Goal: Information Seeking & Learning: Compare options

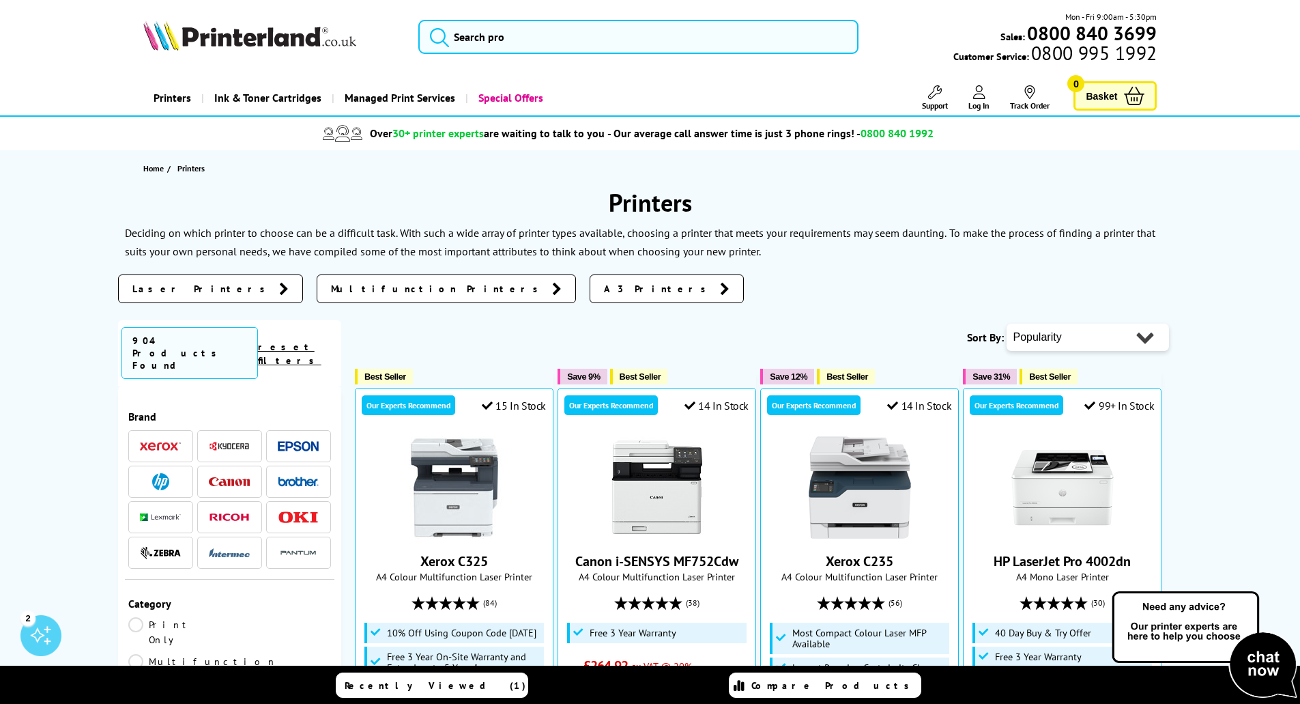
click at [291, 441] on img at bounding box center [298, 446] width 41 height 10
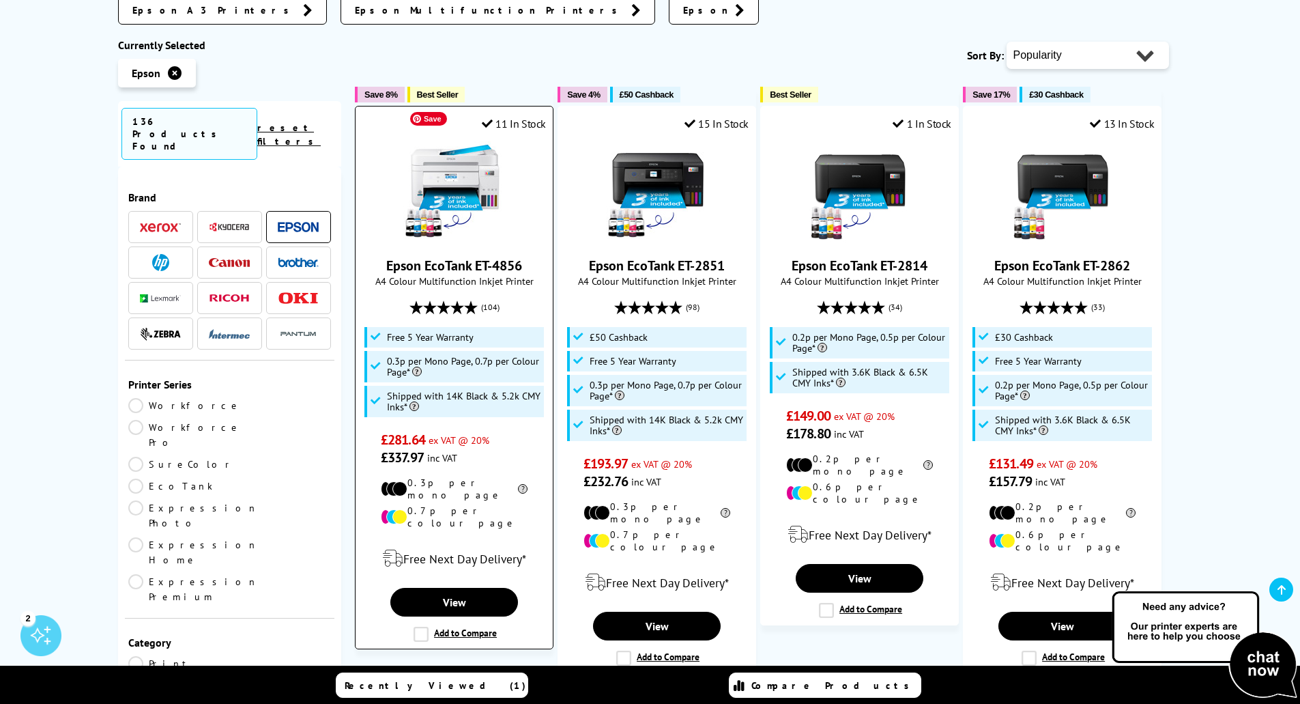
scroll to position [341, 0]
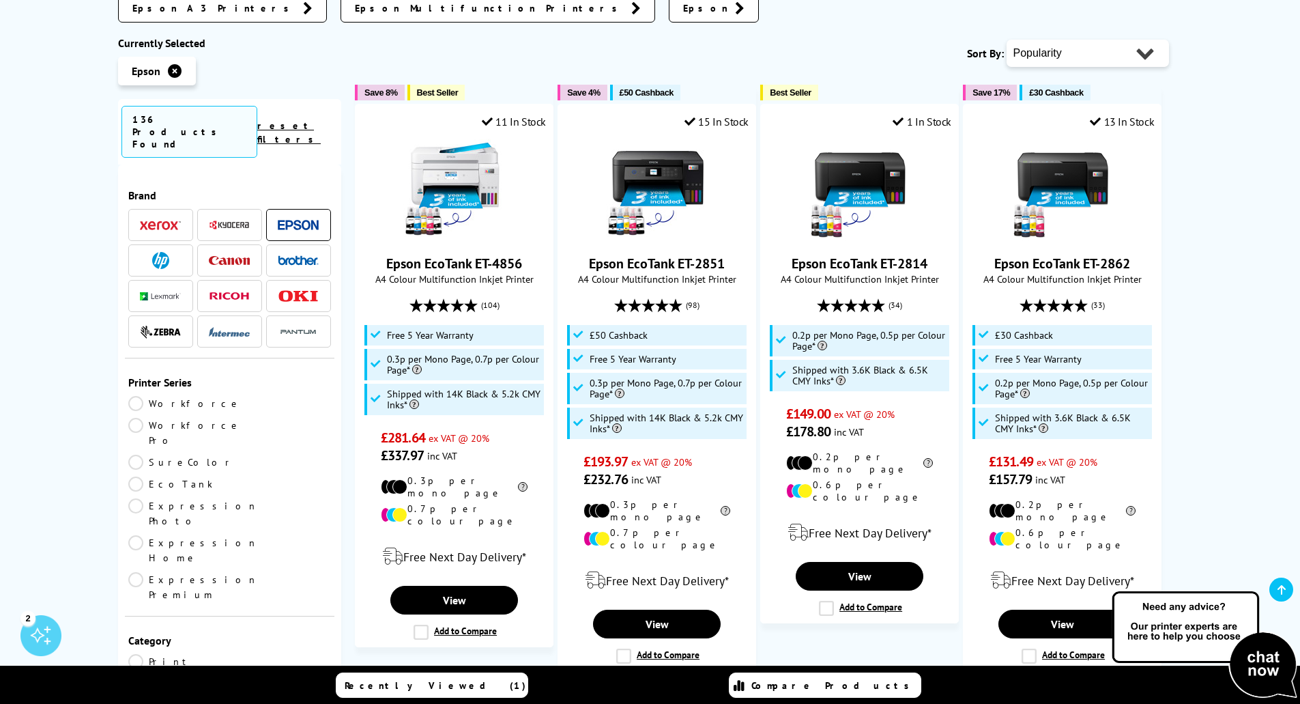
click at [233, 418] on link "Workforce Pro" at bounding box center [184, 433] width 113 height 30
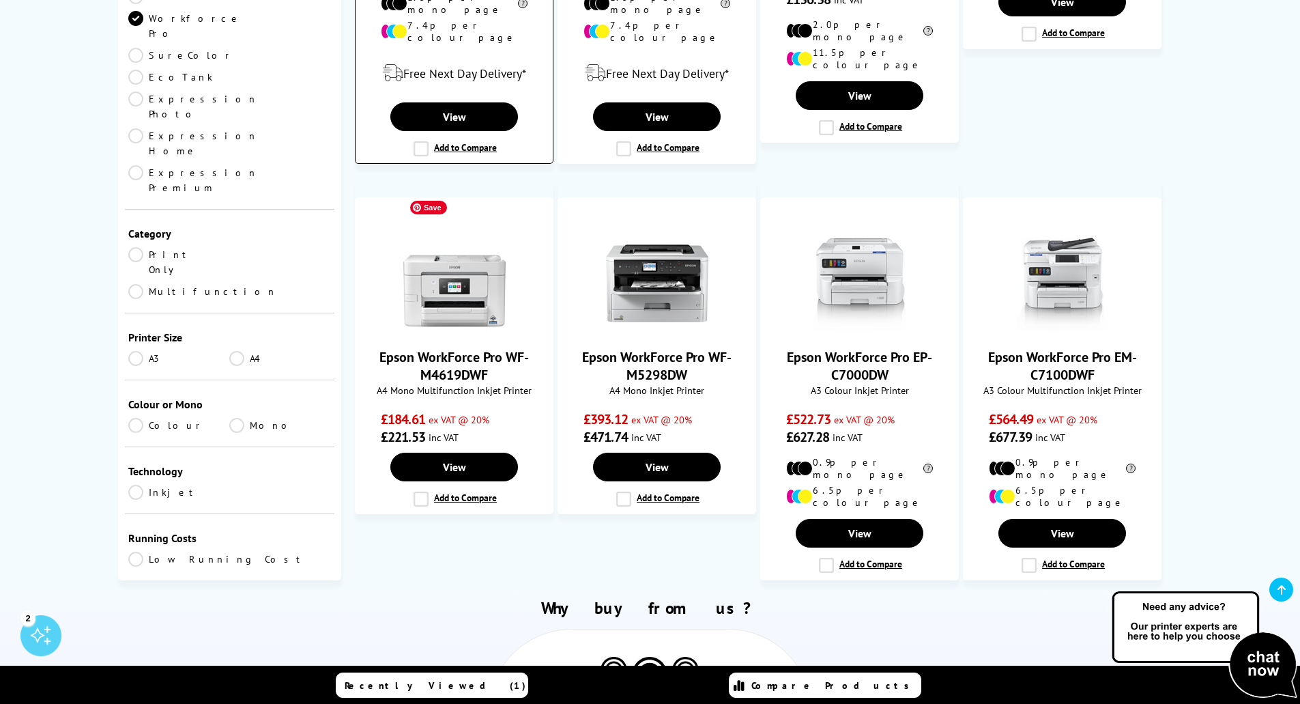
scroll to position [1296, 0]
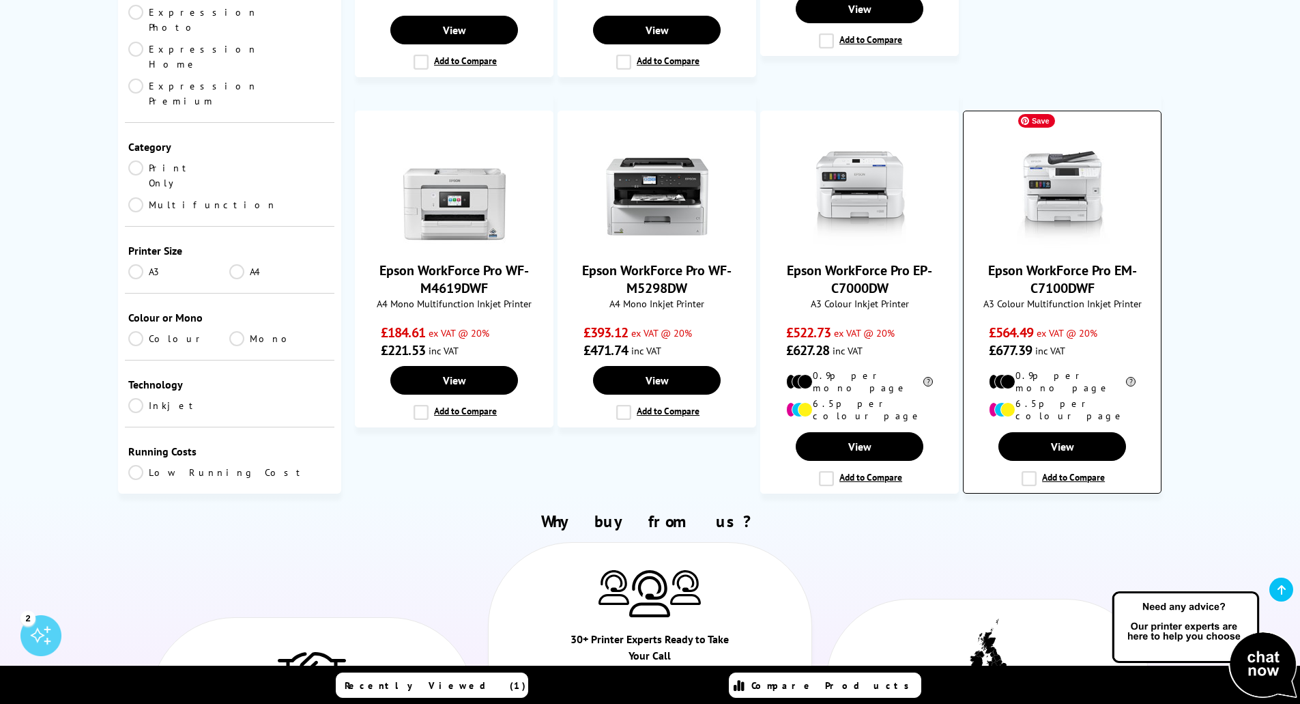
click at [1073, 155] on img at bounding box center [1062, 196] width 102 height 102
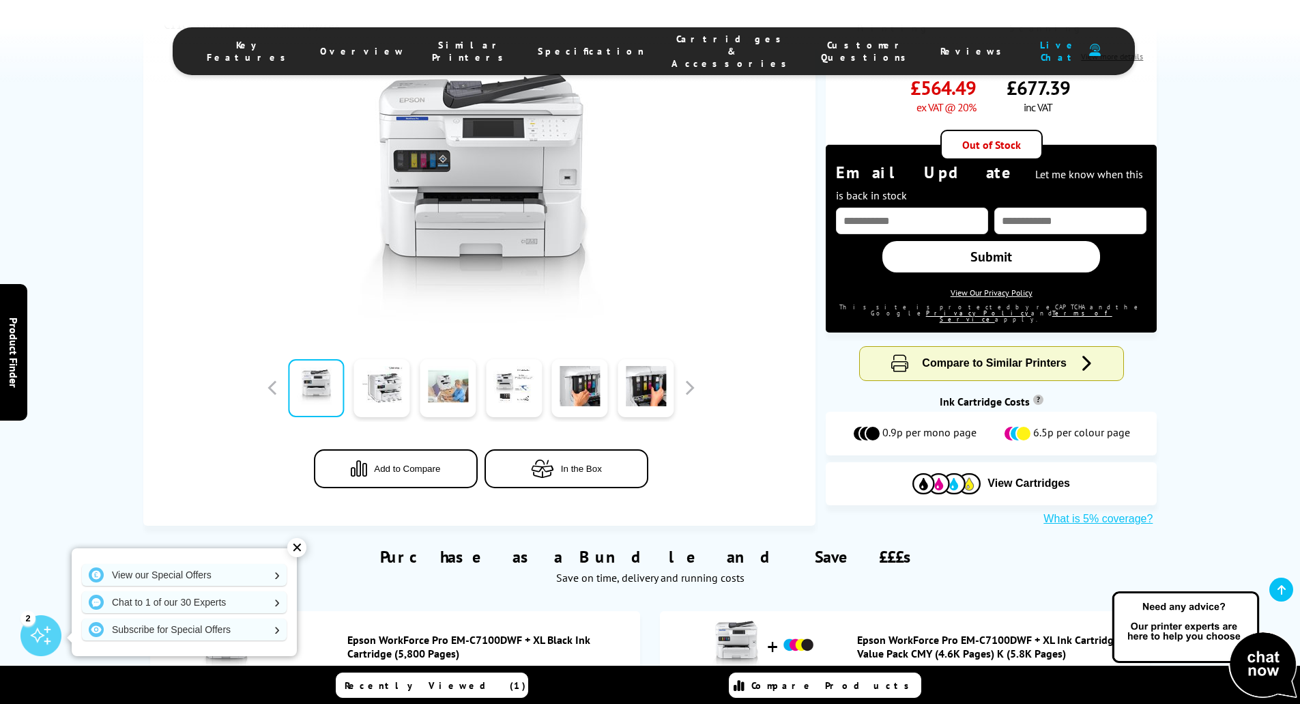
scroll to position [341, 0]
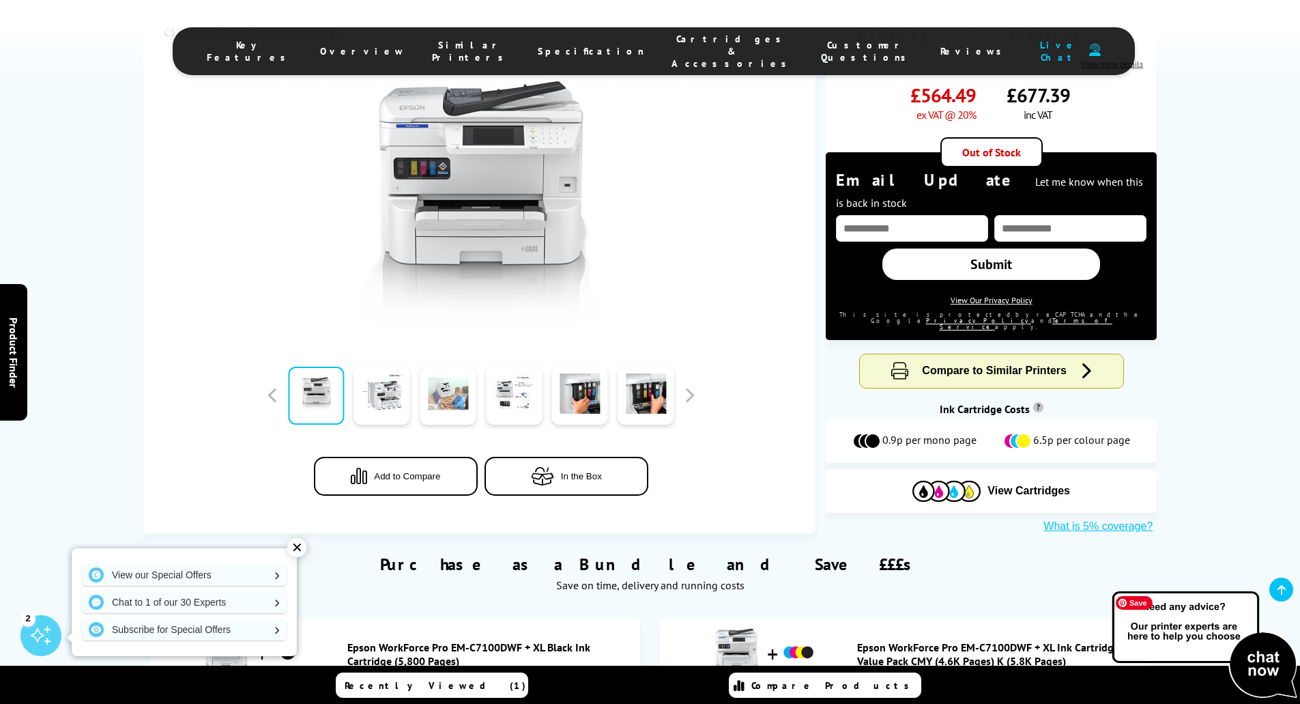
click at [1249, 660] on img at bounding box center [1204, 645] width 191 height 112
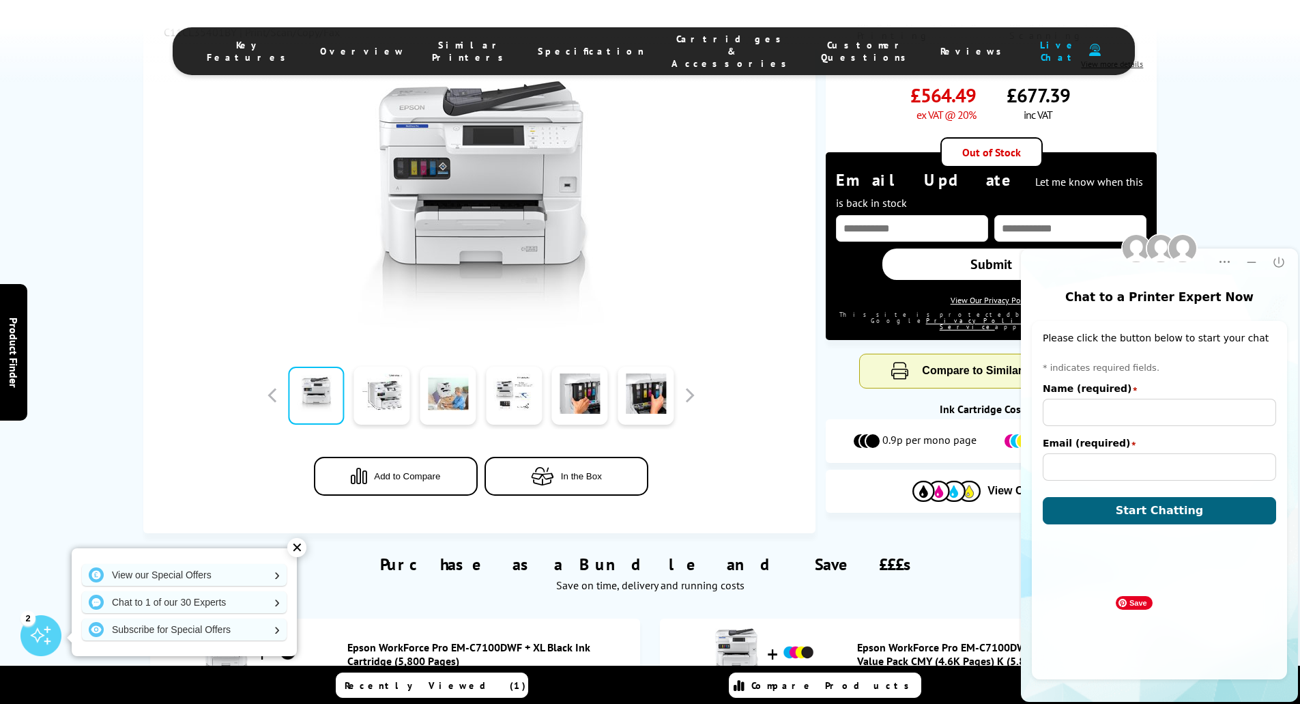
scroll to position [0, 0]
click at [1268, 265] on button "Close" at bounding box center [1278, 261] width 27 height 27
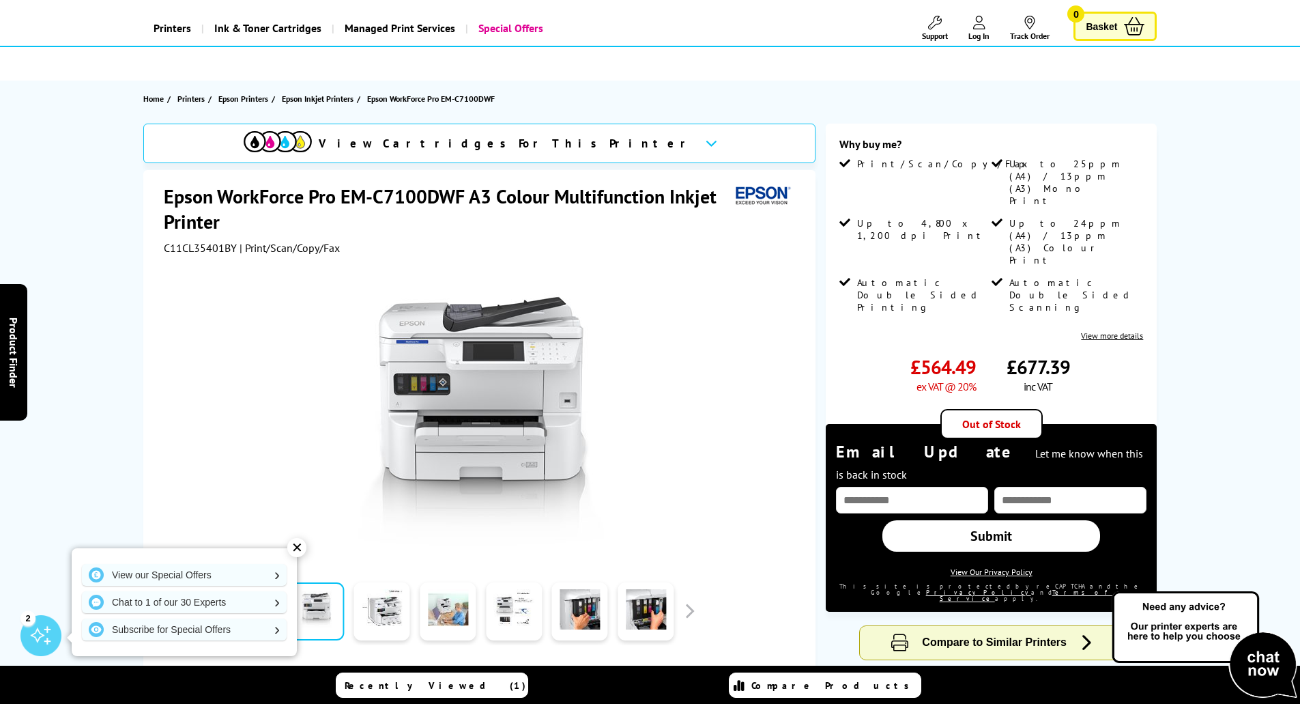
scroll to position [68, 0]
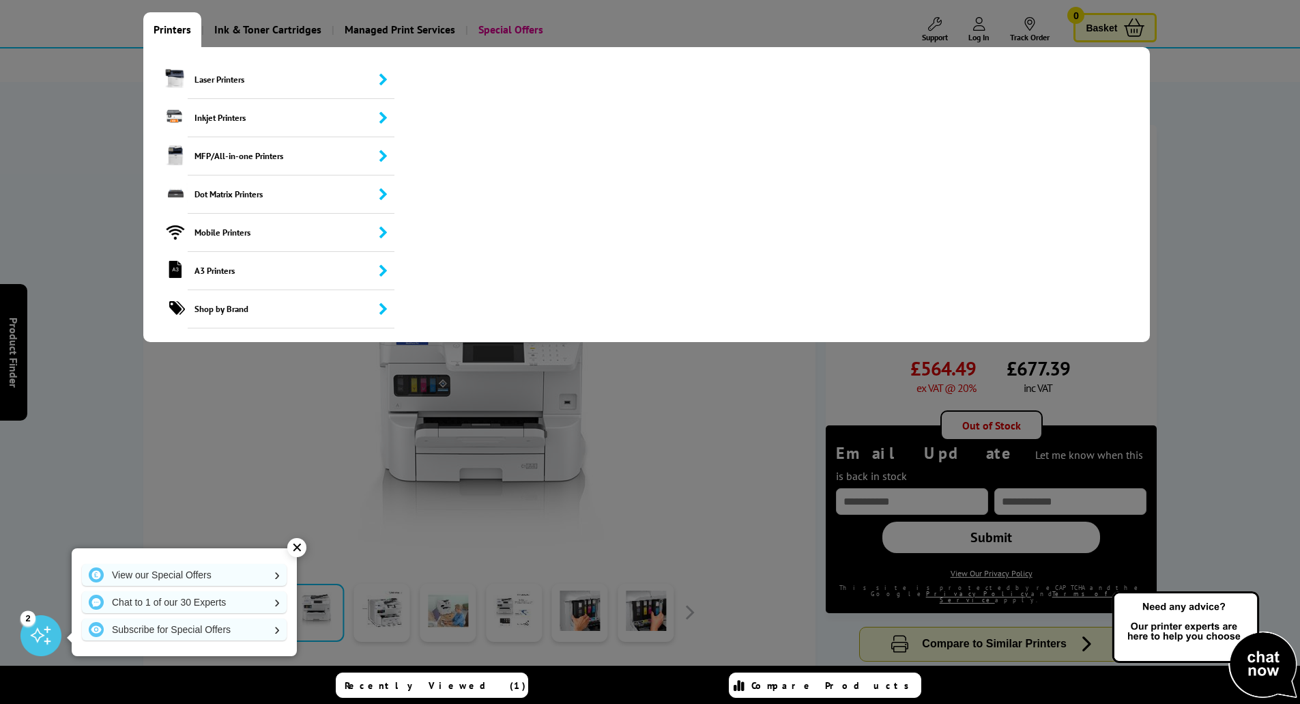
click at [169, 28] on link "Printers" at bounding box center [172, 29] width 58 height 35
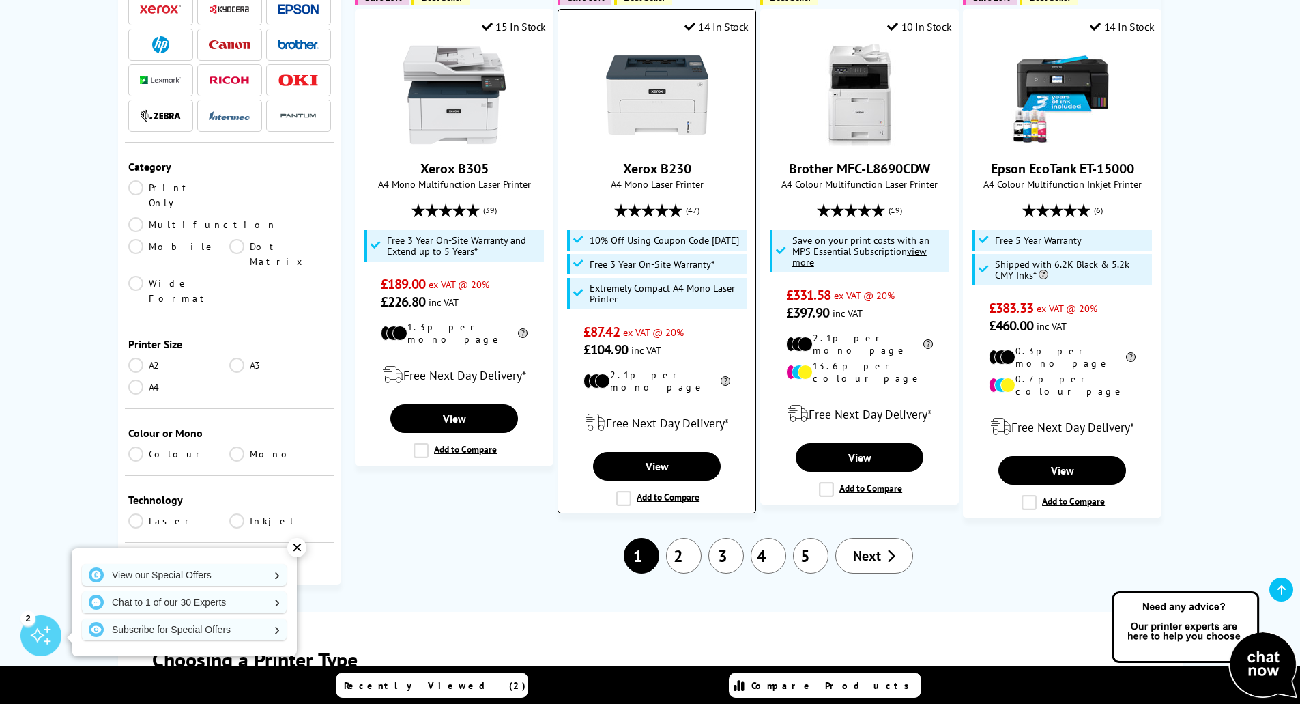
scroll to position [1842, 0]
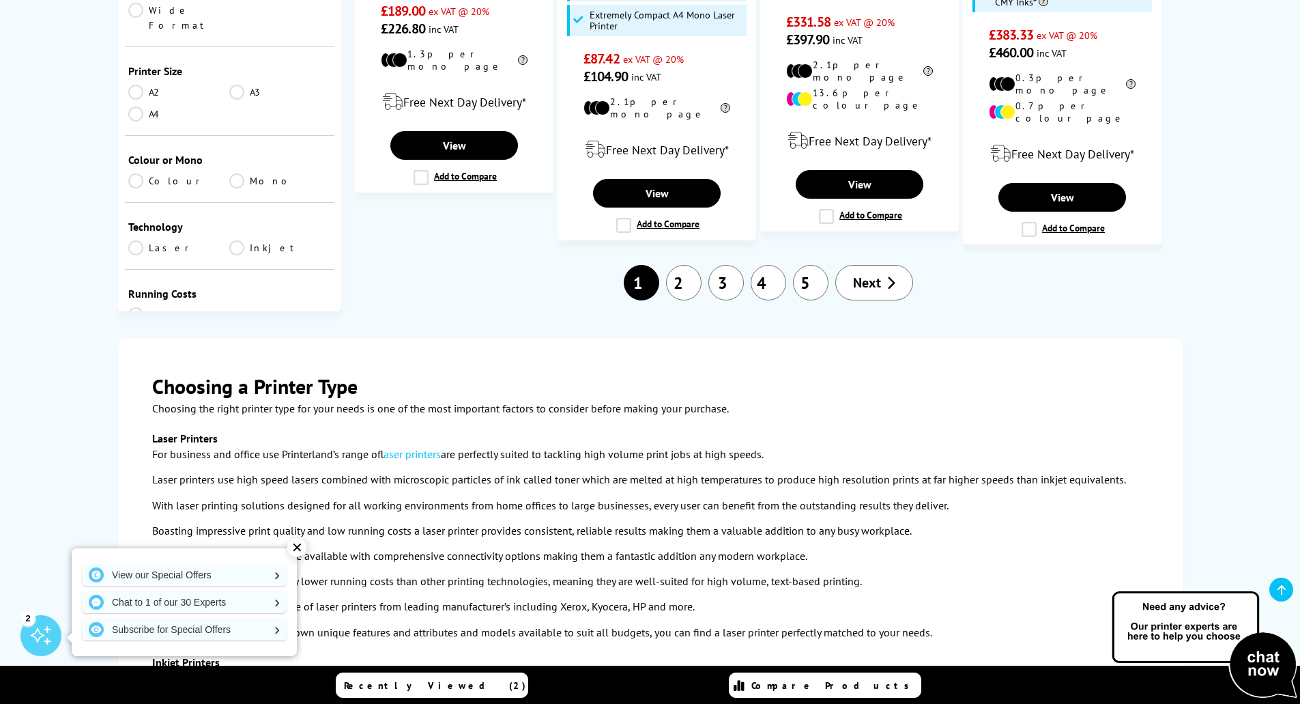
click at [872, 274] on span "Next" at bounding box center [867, 283] width 28 height 18
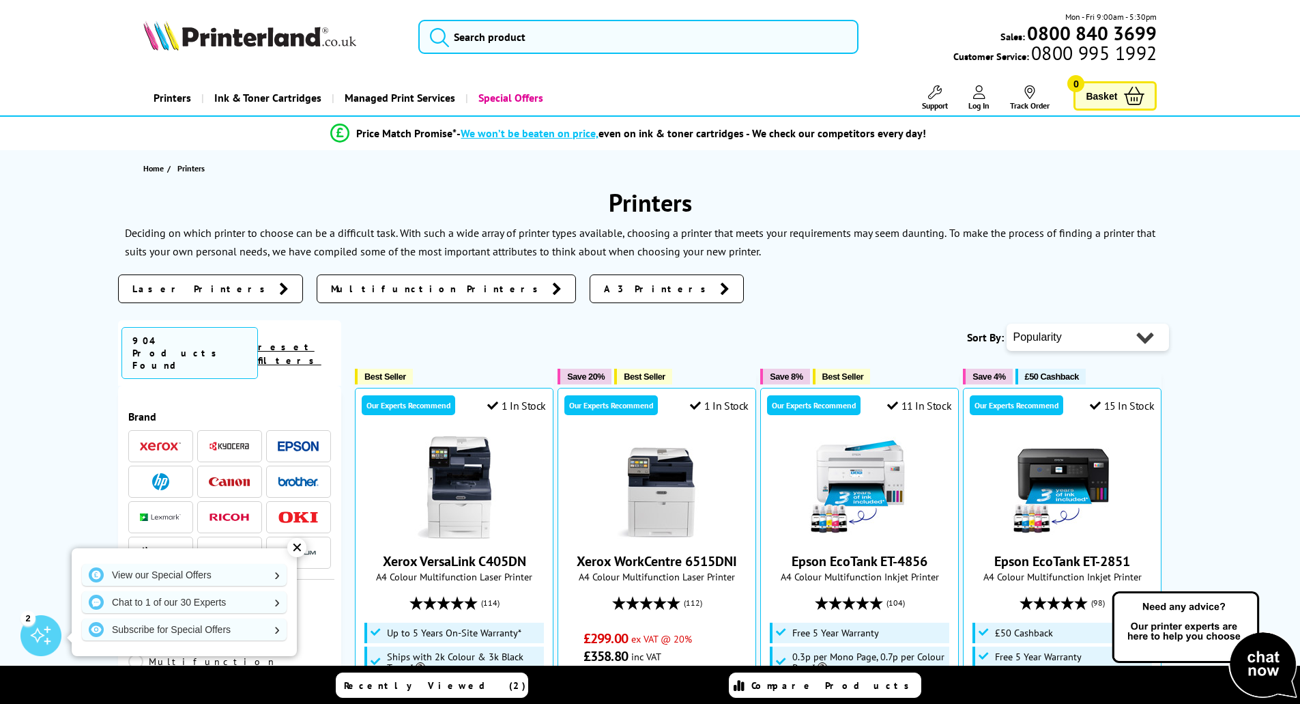
click at [295, 441] on img at bounding box center [298, 446] width 41 height 10
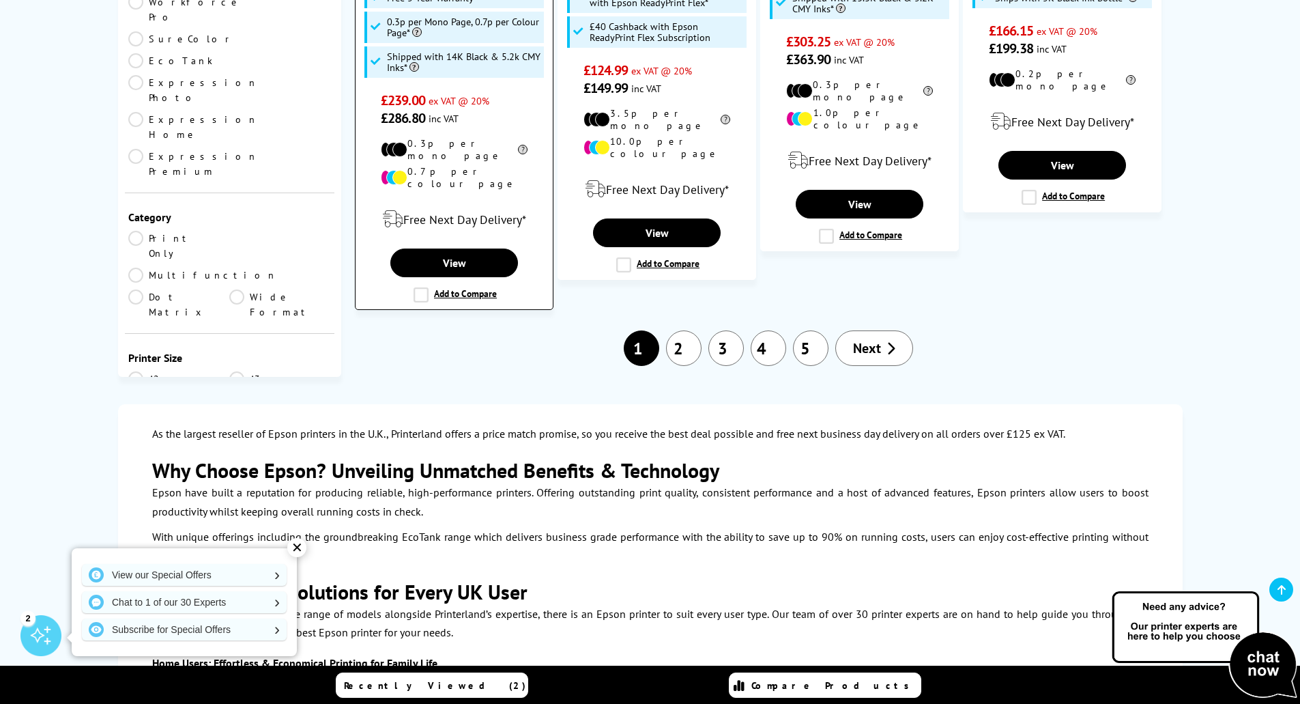
scroll to position [1911, 0]
click at [860, 338] on span "Next" at bounding box center [867, 347] width 28 height 18
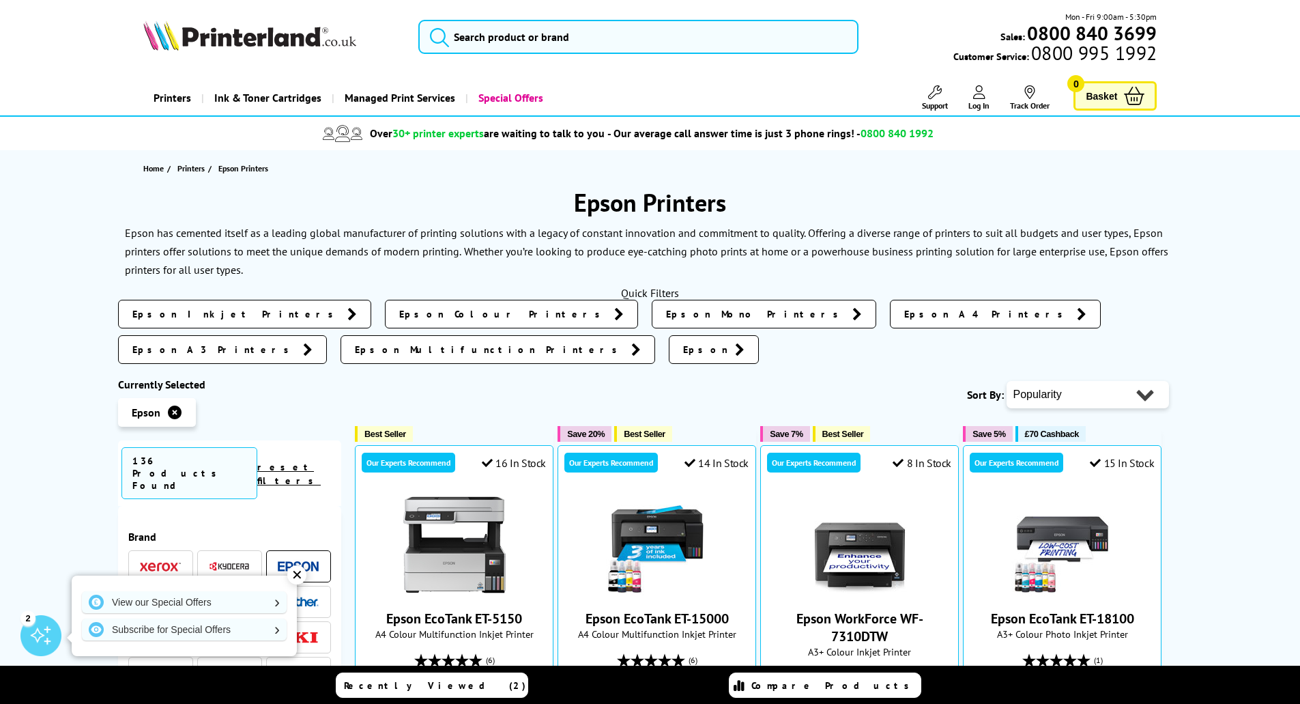
click at [1146, 381] on select "Popularity Rating Price - Low to High Price - High to Low Running Costs - Low t…" at bounding box center [1087, 394] width 162 height 27
select select "Price Descending"
click at [1006, 381] on select "Popularity Rating Price - Low to High Price - High to Low Running Costs - Low t…" at bounding box center [1087, 394] width 162 height 27
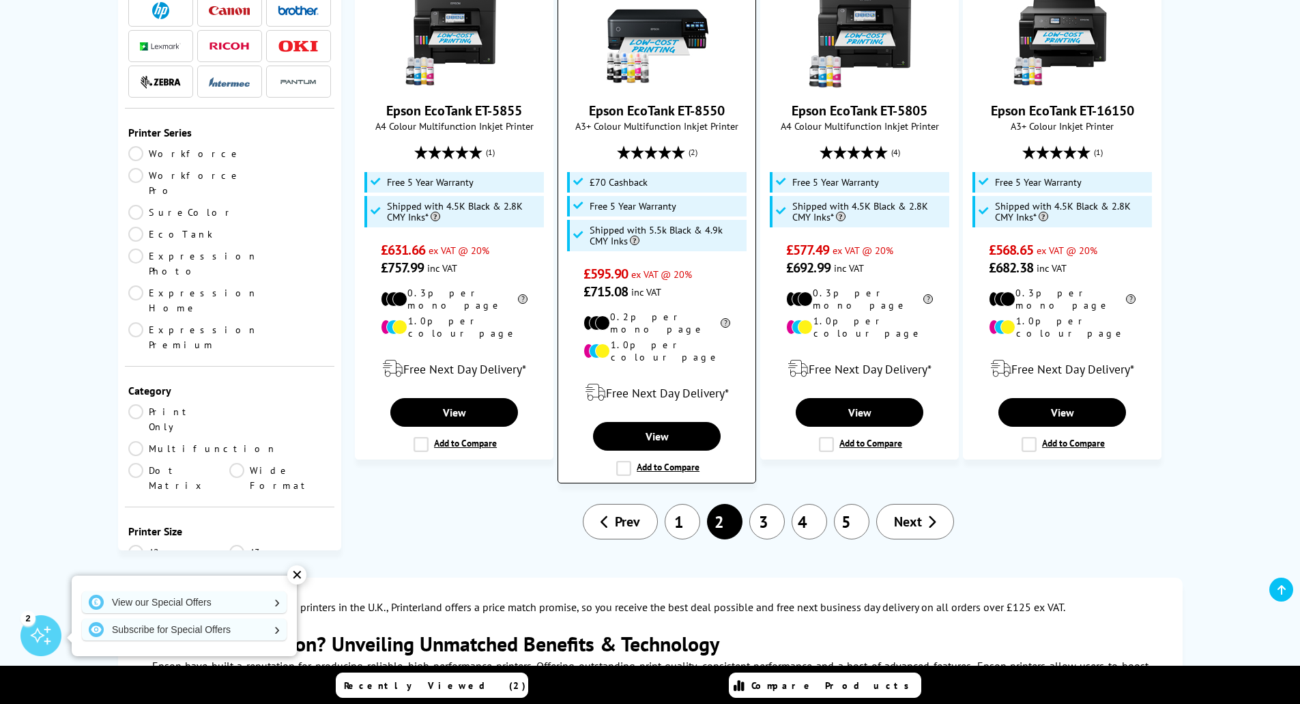
scroll to position [1433, 0]
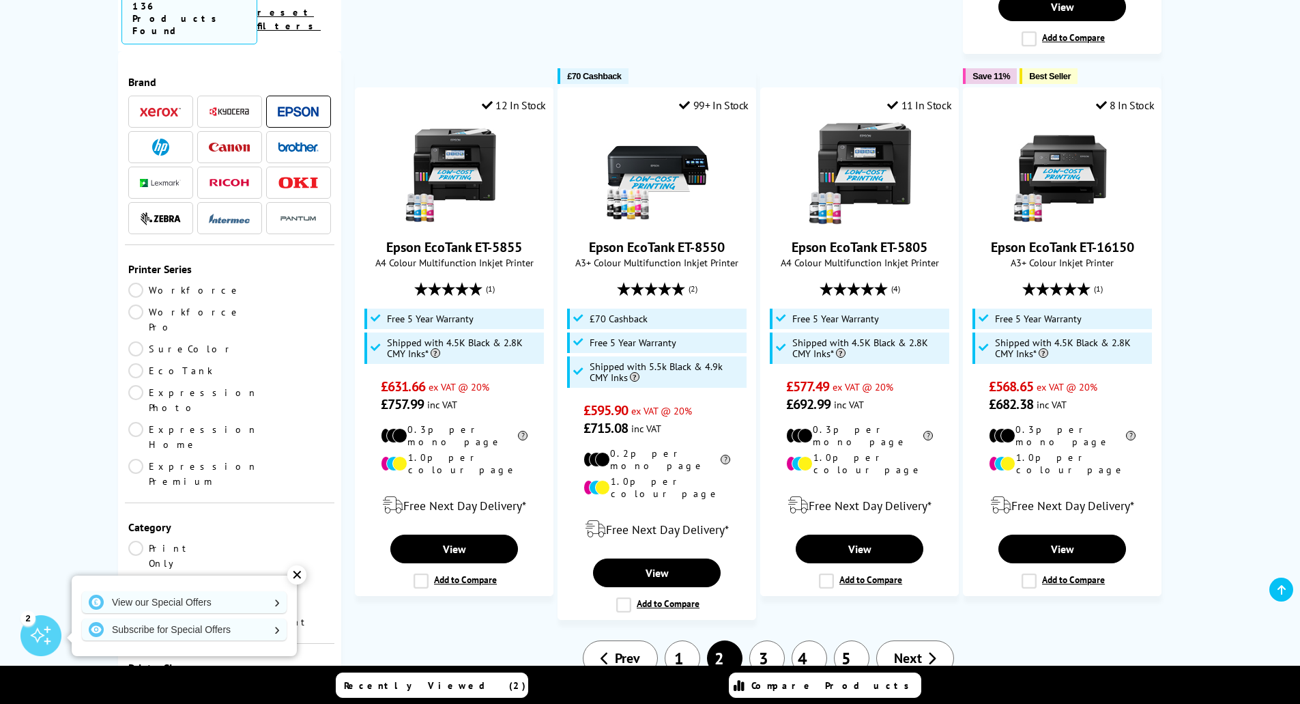
click at [916, 649] on span "Next" at bounding box center [908, 658] width 28 height 18
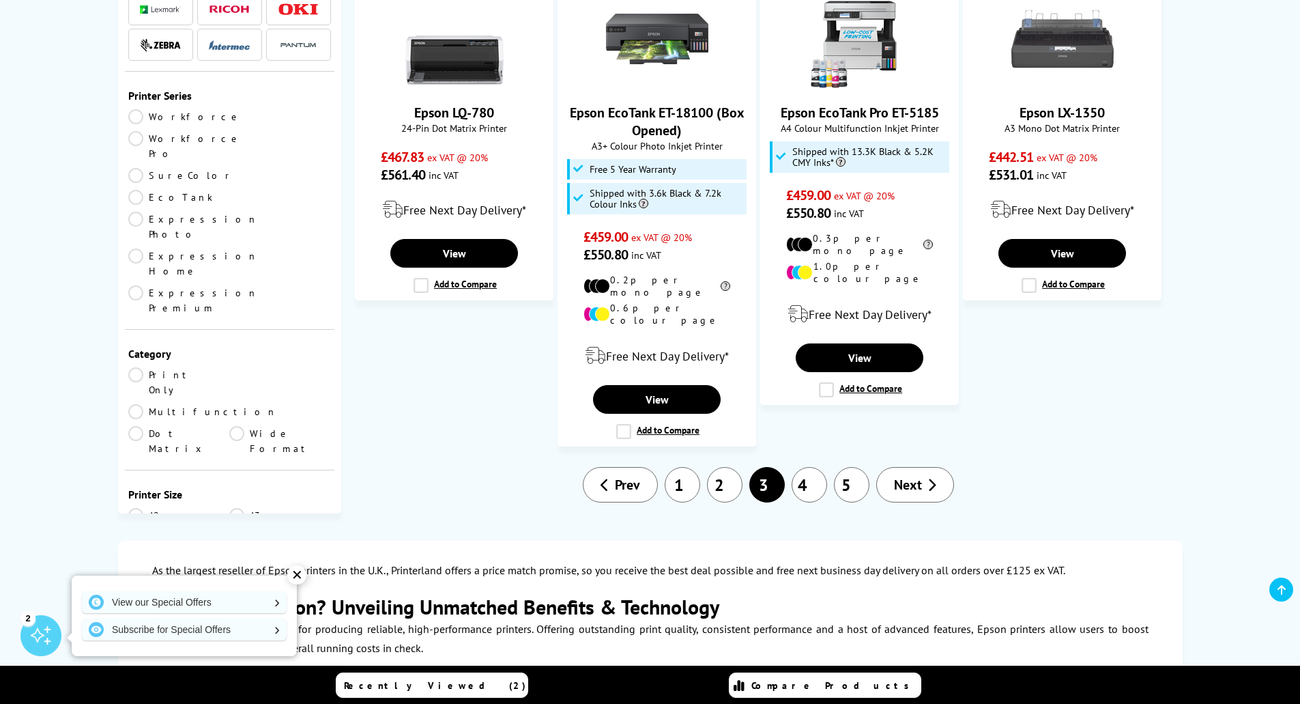
scroll to position [1706, 0]
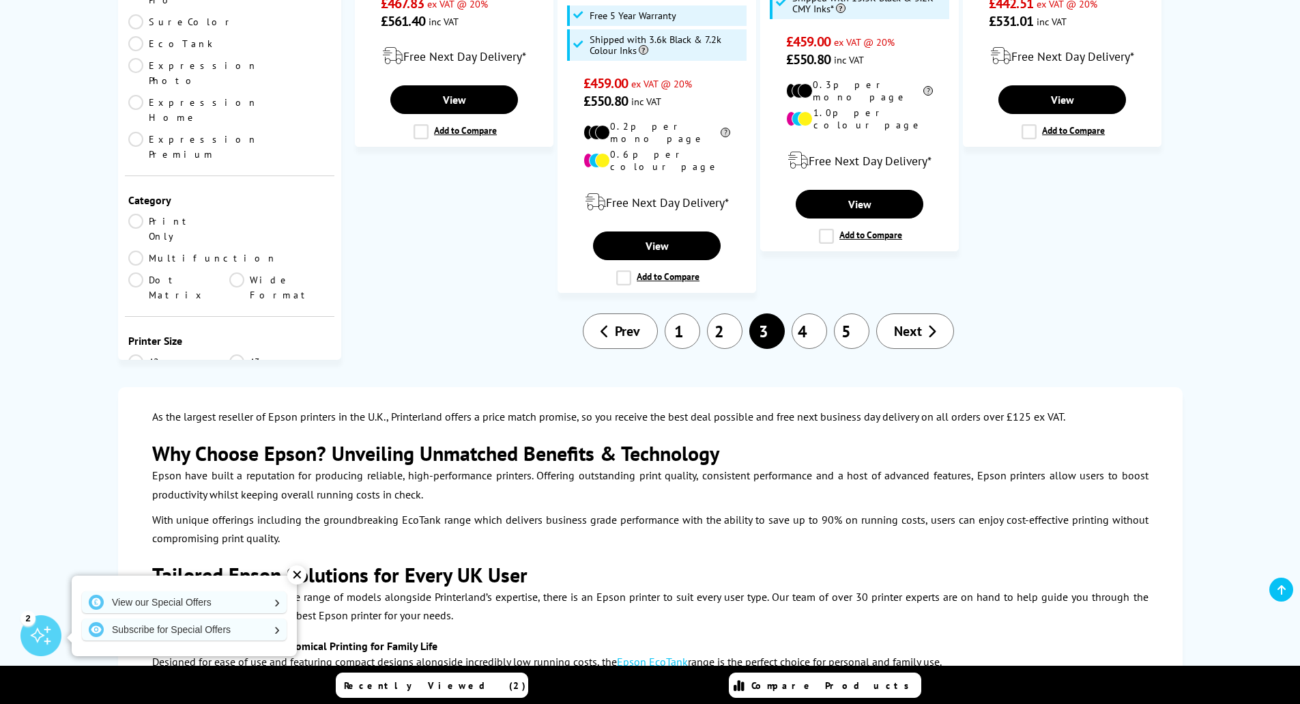
click at [905, 322] on span "Next" at bounding box center [908, 331] width 28 height 18
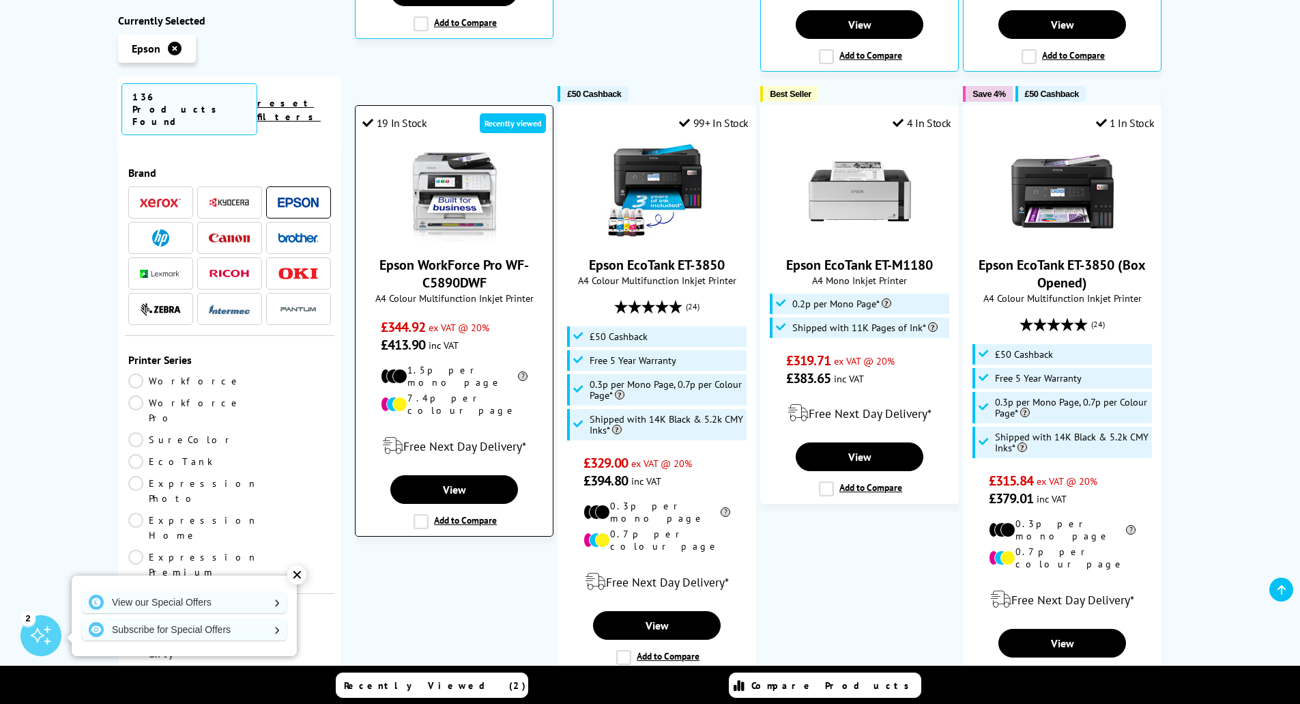
scroll to position [887, 0]
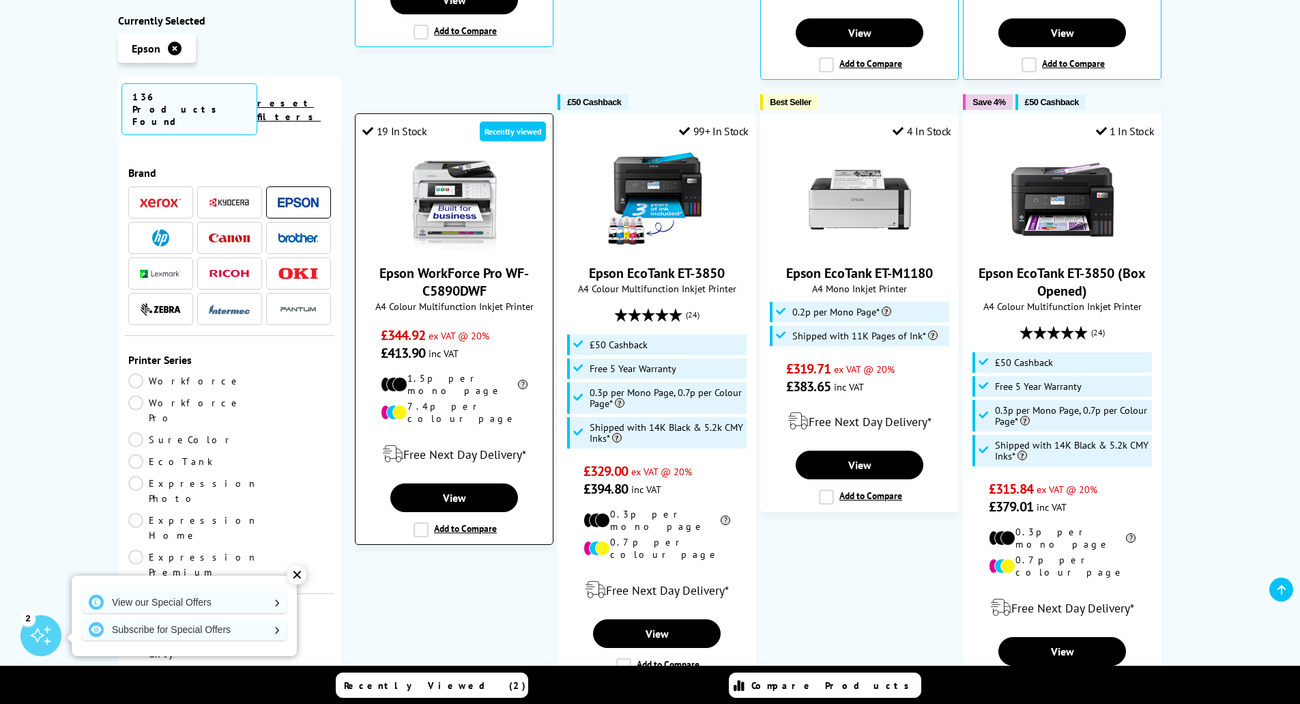
click at [521, 194] on div at bounding box center [454, 199] width 184 height 102
click at [473, 483] on link "View" at bounding box center [453, 497] width 127 height 29
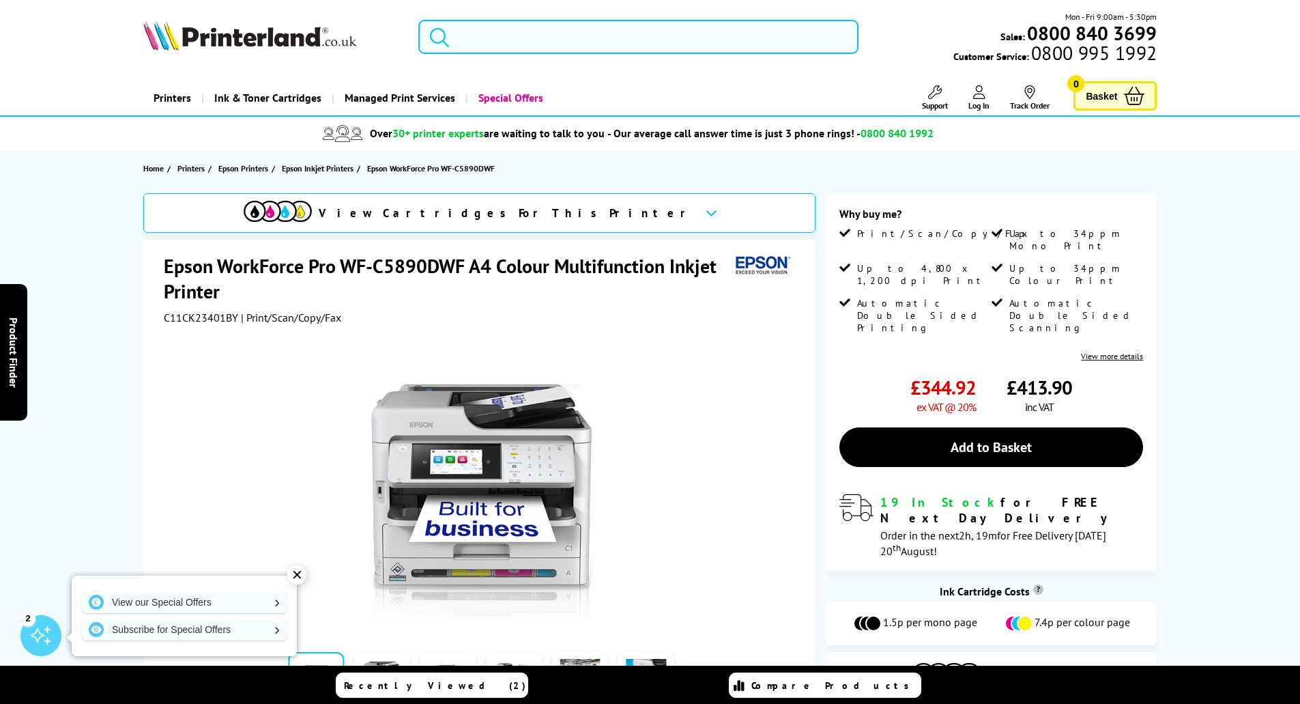
click at [613, 43] on input "search" at bounding box center [638, 37] width 440 height 34
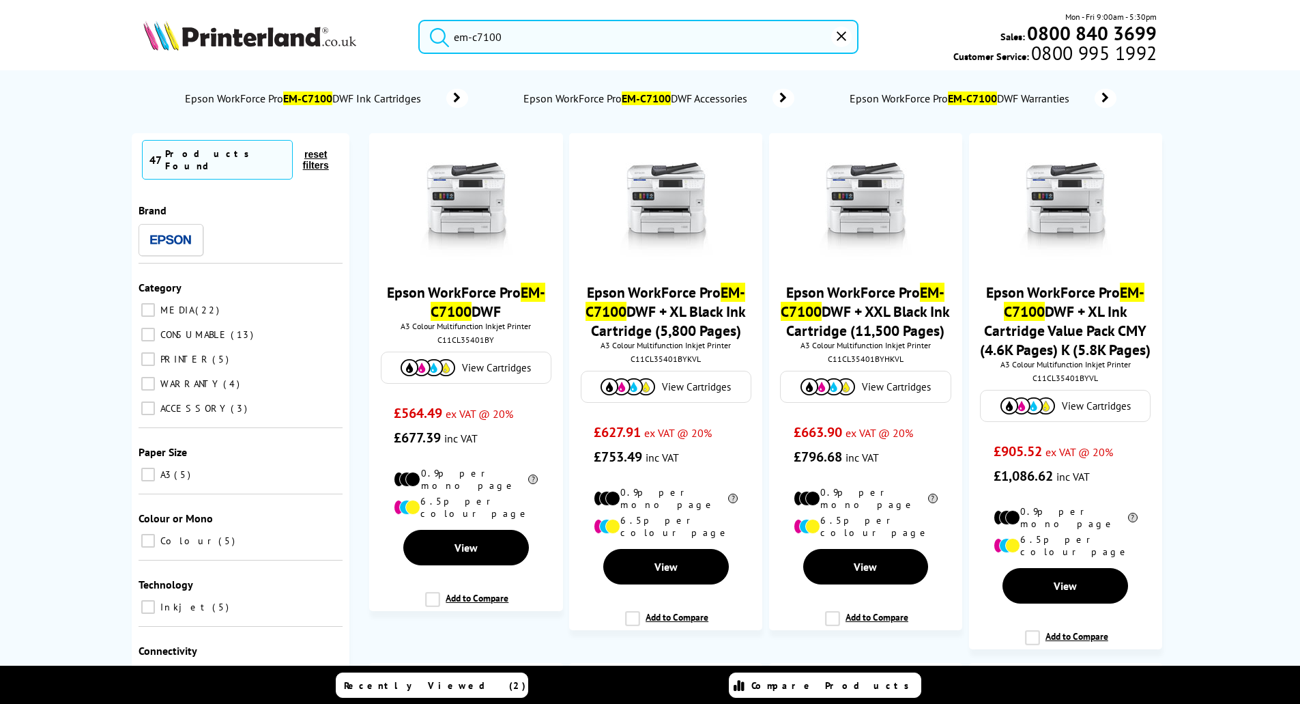
type input "em-c7100"
click at [419, 20] on button "submit" at bounding box center [436, 35] width 34 height 30
click at [811, 240] on div at bounding box center [866, 210] width 178 height 105
click at [865, 560] on span "View" at bounding box center [865, 567] width 23 height 14
